Goal: Navigation & Orientation: Go to known website

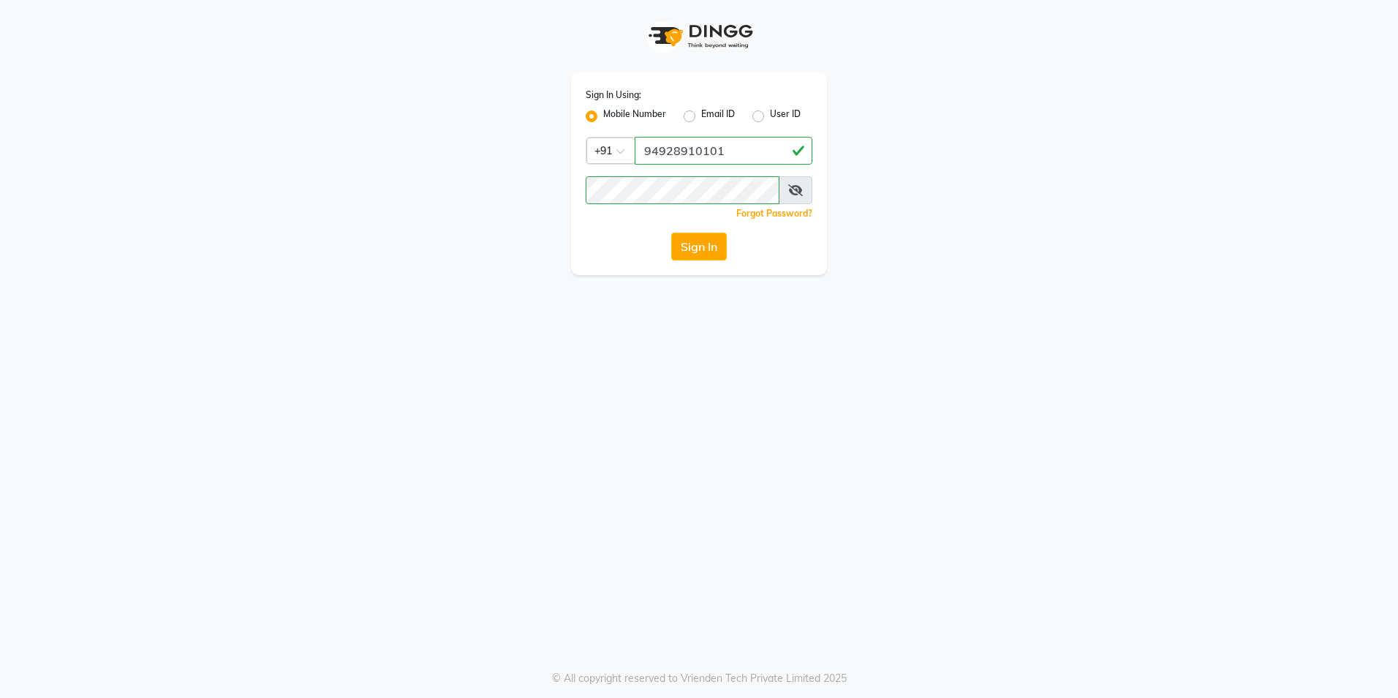
click at [802, 188] on icon at bounding box center [795, 190] width 15 height 12
click at [756, 156] on input "94928910101" at bounding box center [724, 151] width 178 height 28
drag, startPoint x: 919, startPoint y: 475, endPoint x: 911, endPoint y: 460, distance: 17.1
click at [917, 469] on div "Sign In Using: Mobile Number Email ID User ID Country Code × [PHONE_NUMBER] Rem…" at bounding box center [699, 349] width 1398 height 698
click at [690, 252] on button "Sign In" at bounding box center [699, 247] width 56 height 28
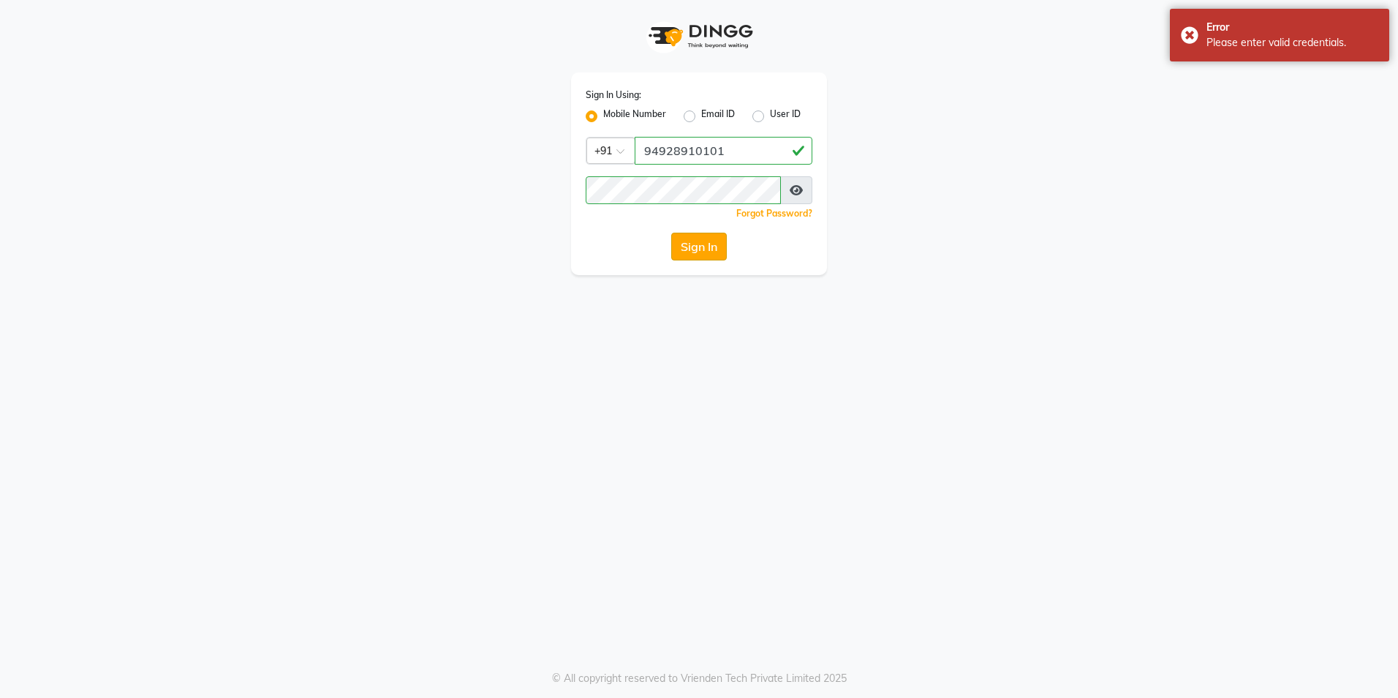
click at [691, 234] on button "Sign In" at bounding box center [699, 247] width 56 height 28
click at [757, 151] on input "94928910101" at bounding box center [724, 151] width 178 height 28
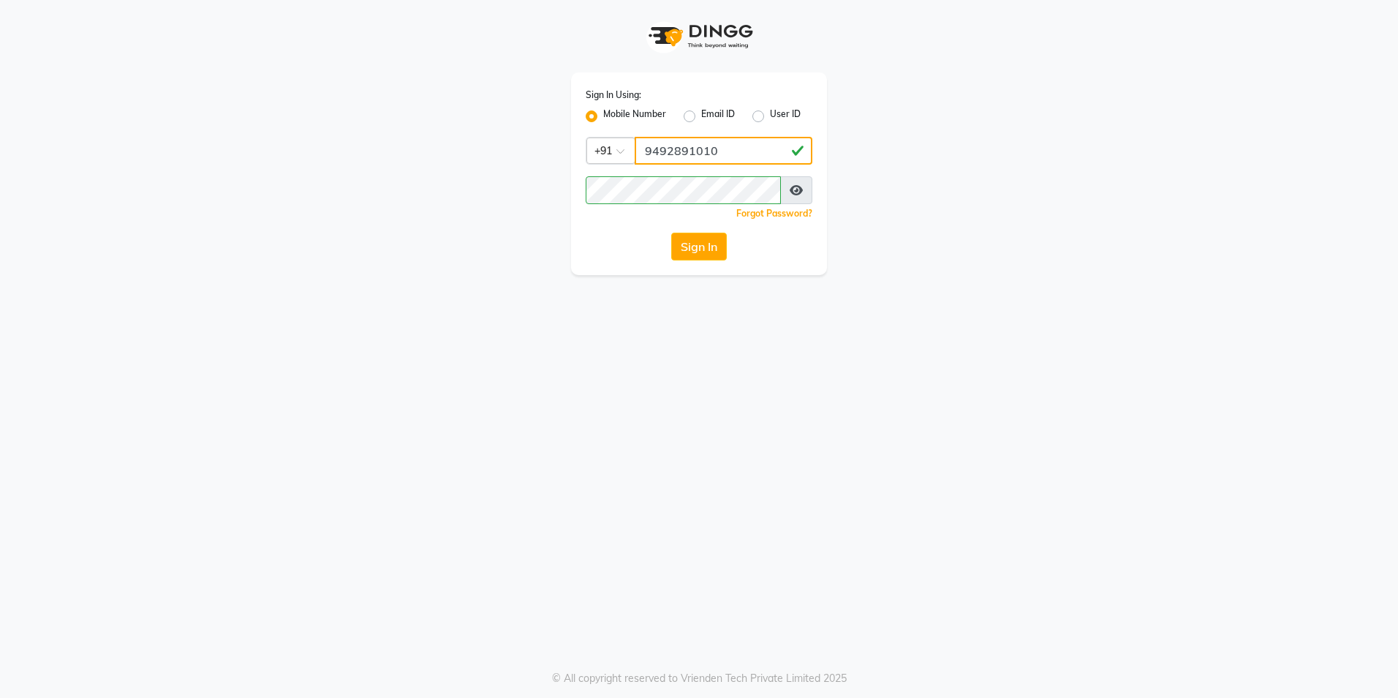
type input "9492891010"
click at [551, 589] on div "Sign In Using: Mobile Number Email ID User ID Country Code × [PHONE_NUMBER] Rem…" at bounding box center [699, 349] width 1398 height 698
click at [698, 252] on button "Sign In" at bounding box center [699, 247] width 56 height 28
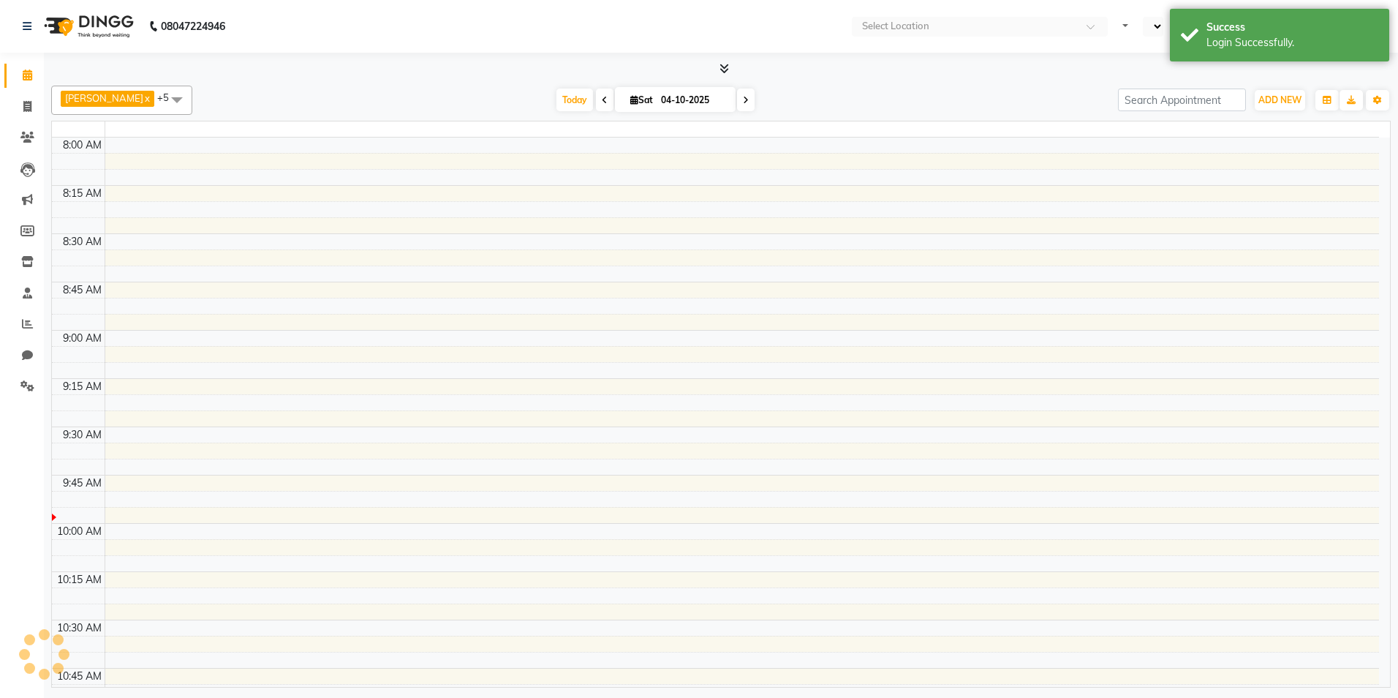
select select "en"
